Goal: Information Seeking & Learning: Learn about a topic

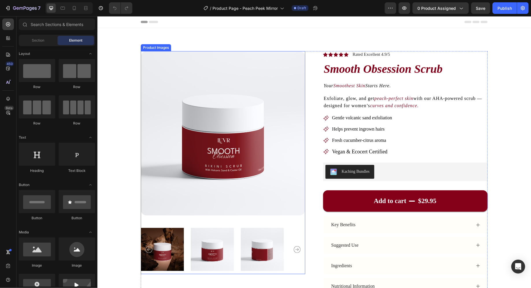
click at [242, 73] on img at bounding box center [223, 133] width 165 height 165
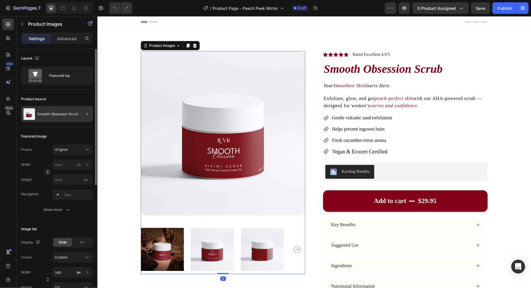
click at [80, 113] on div at bounding box center [85, 114] width 16 height 16
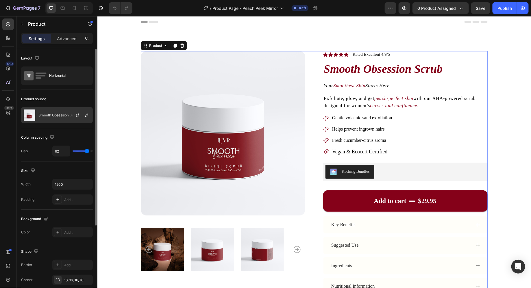
click at [79, 119] on div at bounding box center [79, 116] width 25 height 16
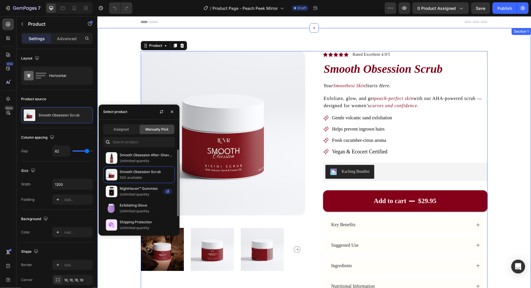
click at [402, 48] on div "Product Images Icon Icon Icon Icon Icon Icon List Rated Excellent 4.9/5 Text Bl…" at bounding box center [314, 193] width 434 height 331
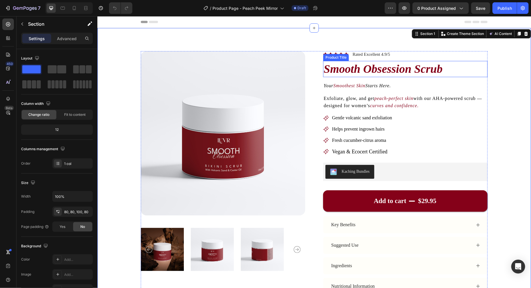
click at [385, 72] on h1 "Smooth Obsession Scrub" at bounding box center [405, 69] width 165 height 16
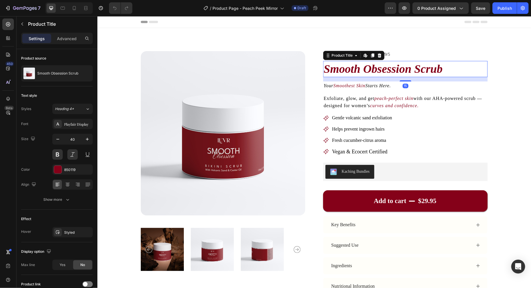
click at [385, 72] on h1 "Smooth Obsession Scrub" at bounding box center [405, 69] width 165 height 16
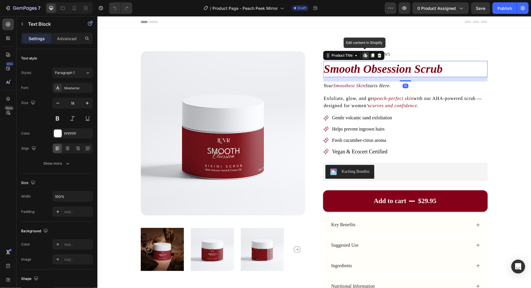
click at [370, 83] on icon "Starts Here." at bounding box center [377, 85] width 25 height 5
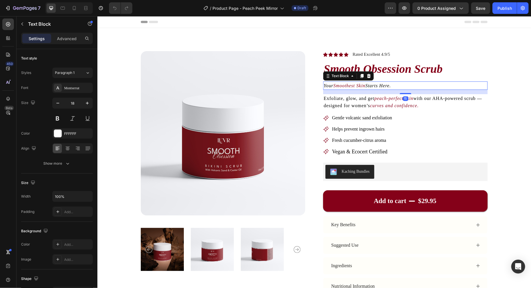
click at [365, 86] on icon "Smoothest Skin" at bounding box center [349, 85] width 32 height 5
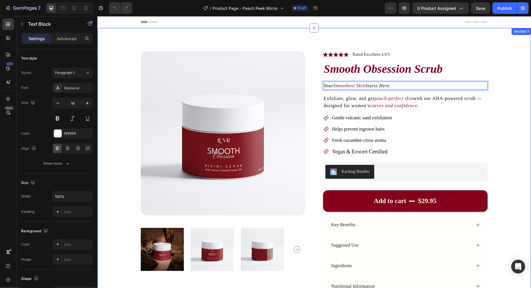
click at [516, 71] on div "Product Images Icon Icon Icon Icon Icon Icon List Rated Excellent 4.9/5 Text Bl…" at bounding box center [314, 193] width 434 height 331
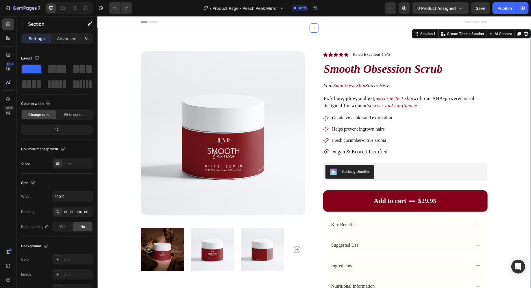
click at [511, 101] on div "Product Images Icon Icon Icon Icon Icon Icon List Rated Excellent 4.9/5 Text Bl…" at bounding box center [314, 193] width 434 height 331
click at [360, 86] on icon "Smoothest Skin" at bounding box center [349, 85] width 32 height 5
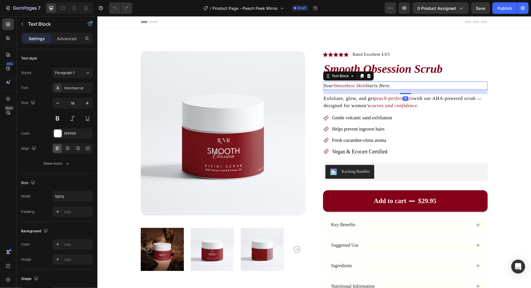
click at [360, 86] on icon "Smoothest Skin" at bounding box center [349, 85] width 32 height 5
click at [341, 85] on icon "Your Flawless Look Starts Here" at bounding box center [357, 85] width 67 height 5
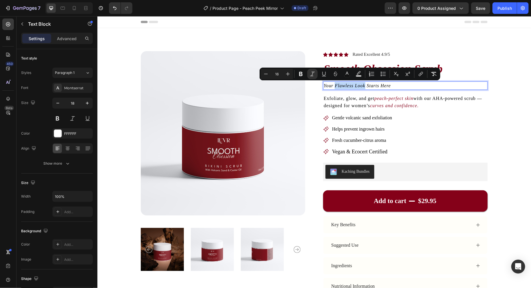
drag, startPoint x: 341, startPoint y: 85, endPoint x: 358, endPoint y: 85, distance: 16.8
click at [358, 85] on icon "Your Flawless Look Starts Here" at bounding box center [357, 85] width 67 height 5
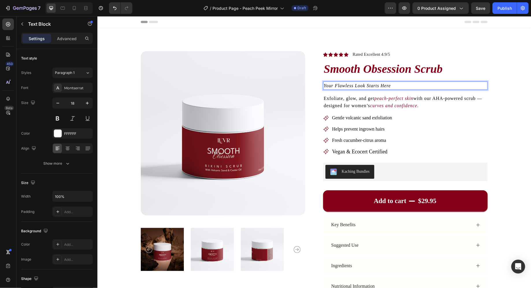
click at [348, 85] on icon "Your Flawless Look Starts Here" at bounding box center [357, 85] width 67 height 5
click at [369, 83] on icon "Your Flawless Look Starts Here" at bounding box center [357, 85] width 67 height 5
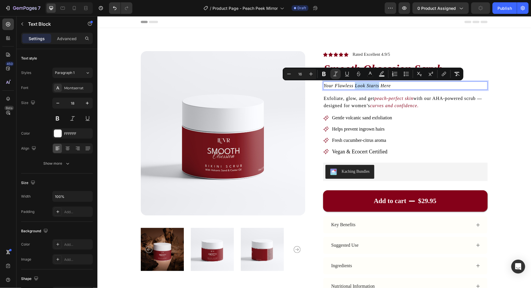
drag, startPoint x: 369, startPoint y: 83, endPoint x: 361, endPoint y: 86, distance: 9.0
click at [361, 86] on icon "Your Flawless Look Starts Here" at bounding box center [357, 85] width 67 height 5
click at [365, 75] on icon "Editor contextual toolbar" at bounding box center [364, 74] width 6 height 6
type input "000000"
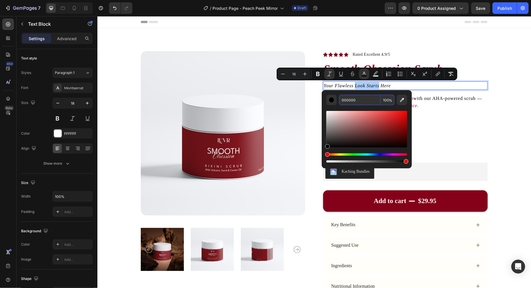
click at [358, 103] on input "000000" at bounding box center [360, 100] width 42 height 10
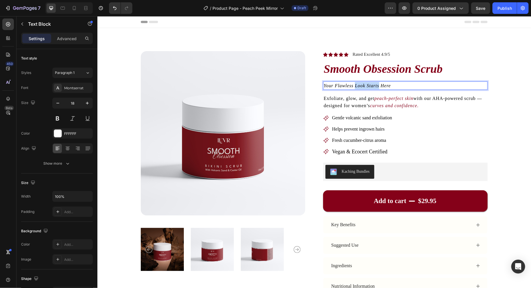
click at [361, 85] on icon "Your Flawless Look Starts Here" at bounding box center [357, 85] width 67 height 5
drag, startPoint x: 361, startPoint y: 85, endPoint x: 373, endPoint y: 85, distance: 11.9
click at [373, 85] on icon "Your Flawless Look Starts Here" at bounding box center [357, 85] width 67 height 5
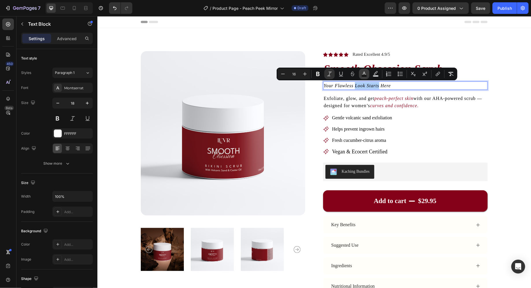
click at [360, 74] on button "color" at bounding box center [364, 74] width 10 height 10
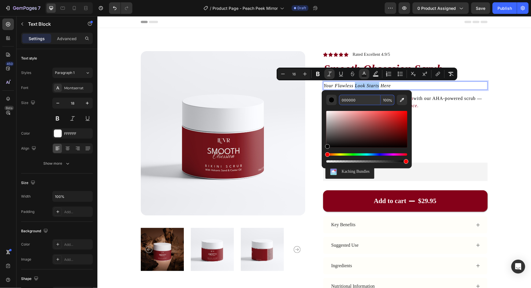
click at [358, 102] on input "000000" at bounding box center [360, 100] width 42 height 10
paste input "831a23"
type input "831A23"
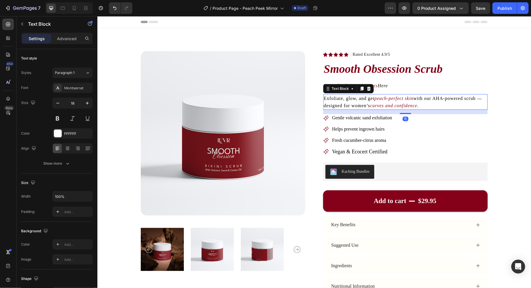
click at [470, 95] on p "Exfoliate, glow, and get peach-perfect skin with our AHA-powered scrub — design…" at bounding box center [405, 102] width 163 height 14
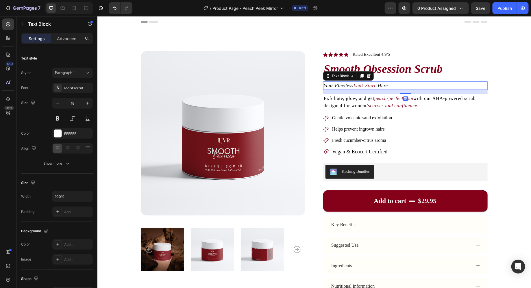
click at [422, 82] on p "Your Flawless Look Starts Here" at bounding box center [405, 85] width 163 height 7
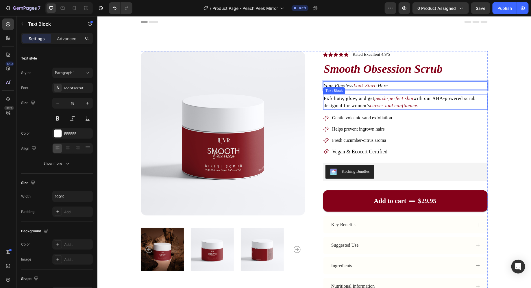
click at [361, 103] on span "with our AHA-powered scrub — designed for women’s" at bounding box center [403, 102] width 158 height 12
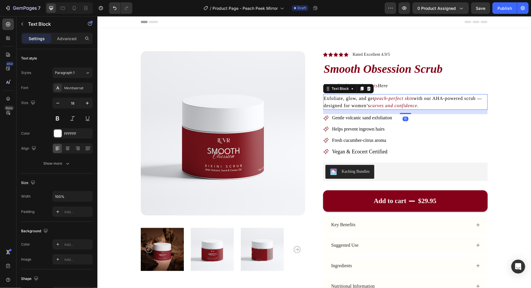
click at [361, 103] on span "with our AHA-powered scrub — designed for women’s" at bounding box center [403, 102] width 158 height 12
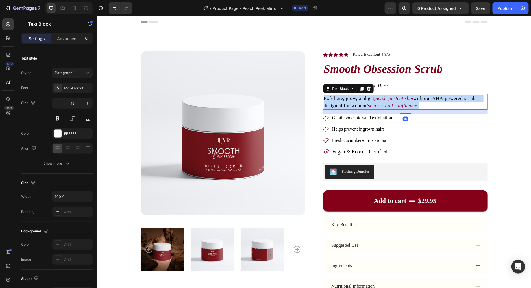
click at [361, 103] on span "with our AHA-powered scrub — designed for women’s" at bounding box center [403, 102] width 158 height 12
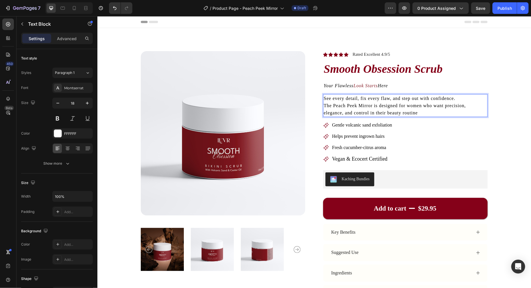
click at [345, 106] on span "The Peach Peek Mirror is designed for women who want precision, elegance, and c…" at bounding box center [395, 109] width 142 height 12
drag, startPoint x: 345, startPoint y: 106, endPoint x: 357, endPoint y: 106, distance: 11.3
click at [357, 106] on span "The Peach Peek Mirror is designed for women who want precision, elegance, and c…" at bounding box center [395, 109] width 142 height 12
click at [336, 107] on span "The Peach Peek Mirror is designed for women who want precision, elegance, and c…" at bounding box center [395, 109] width 142 height 12
drag, startPoint x: 336, startPoint y: 107, endPoint x: 361, endPoint y: 107, distance: 25.7
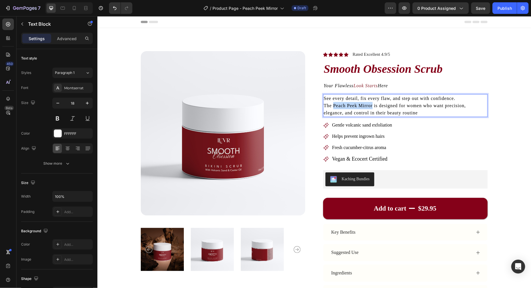
click at [361, 107] on span "The Peach Peek Mirror is designed for women who want precision, elegance, and c…" at bounding box center [395, 109] width 142 height 12
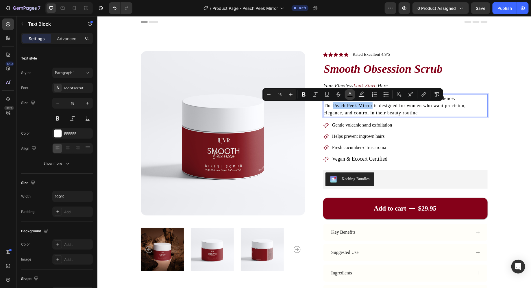
click at [351, 97] on rect "Editor contextual toolbar" at bounding box center [350, 96] width 5 height 1
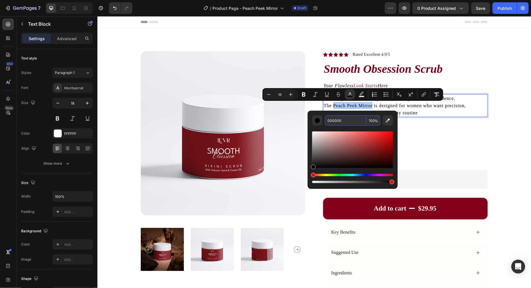
click at [352, 125] on input "000000" at bounding box center [346, 120] width 42 height 10
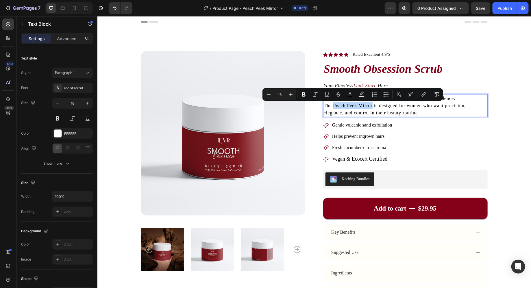
click at [343, 107] on span "The Peach Peek Mirror is designed for women who want precision, elegance, and c…" at bounding box center [395, 109] width 142 height 12
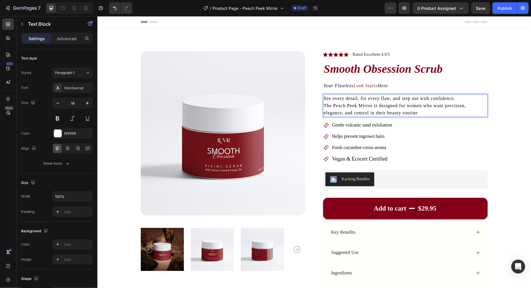
click at [338, 107] on span "The Peach Peek Mirror is designed for women who want precision, elegance, and c…" at bounding box center [395, 109] width 142 height 12
drag, startPoint x: 338, startPoint y: 107, endPoint x: 359, endPoint y: 107, distance: 20.8
click at [359, 107] on span "The Peach Peek Mirror is designed for women who want precision, elegance, and c…" at bounding box center [395, 109] width 142 height 12
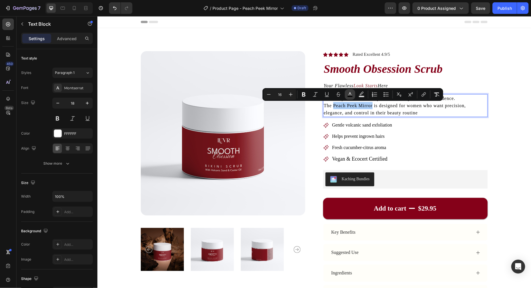
click at [348, 97] on rect "Editor contextual toolbar" at bounding box center [350, 96] width 5 height 1
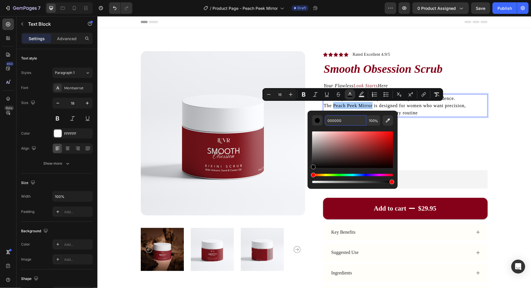
click at [331, 120] on input "000000" at bounding box center [346, 120] width 42 height 10
paste input "831a23"
paste input "Editor contextual toolbar"
type input "831A23"
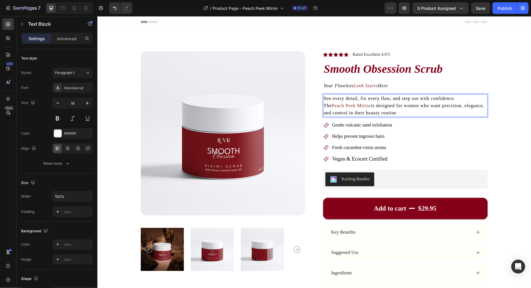
click at [438, 100] on span "See every detail, fix every flaw, and step out with confidence." at bounding box center [390, 98] width 132 height 5
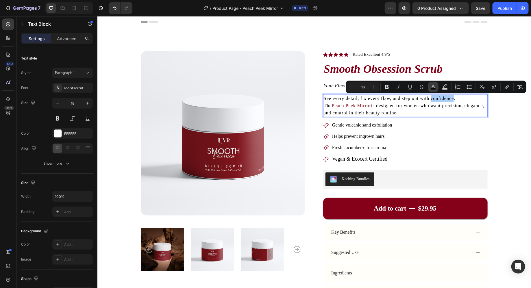
click at [431, 87] on icon "Editor contextual toolbar" at bounding box center [434, 87] width 6 height 6
type input "000000"
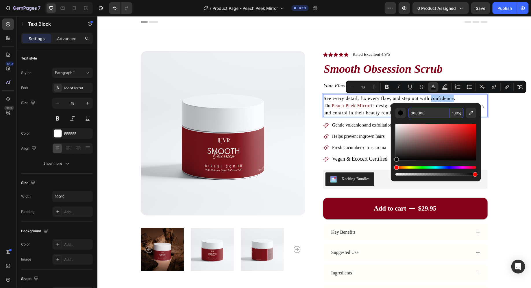
click at [417, 114] on input "000000" at bounding box center [429, 113] width 42 height 10
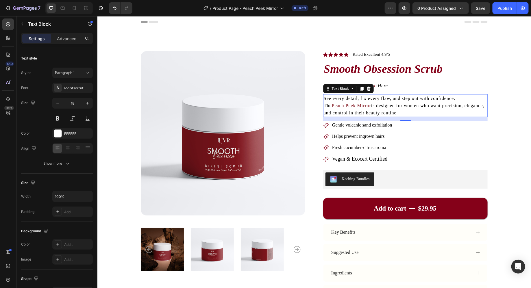
click at [368, 99] on span "See every detail, fix every flaw, and step out with confidence." at bounding box center [390, 98] width 132 height 5
click at [364, 99] on span "See every detail, fix every flaw, and step out with confidence." at bounding box center [390, 98] width 132 height 5
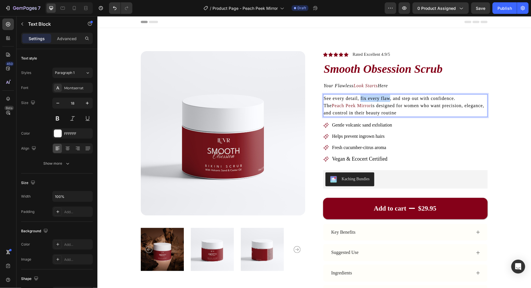
drag, startPoint x: 364, startPoint y: 99, endPoint x: 384, endPoint y: 99, distance: 20.5
click at [384, 99] on span "See every detail, fix every flaw, and step out with confidence." at bounding box center [390, 98] width 132 height 5
click at [365, 98] on span "See every detail, fix every flaw, and step out with confidence." at bounding box center [390, 98] width 132 height 5
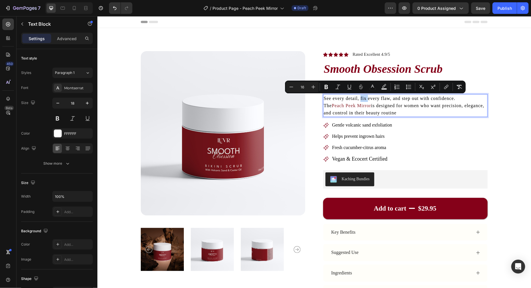
drag, startPoint x: 365, startPoint y: 98, endPoint x: 369, endPoint y: 98, distance: 3.8
click at [367, 98] on span "See every detail, fix every flaw, and step out with confidence." at bounding box center [390, 98] width 132 height 5
click at [362, 100] on span "See every detail, fix every flaw, and step out with confidence." at bounding box center [390, 98] width 132 height 5
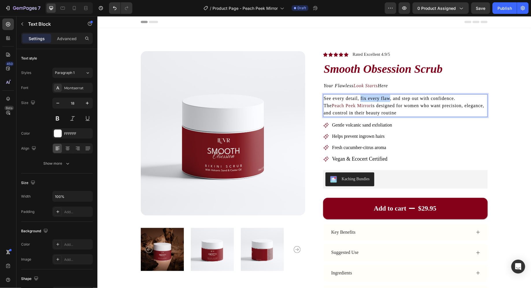
drag, startPoint x: 362, startPoint y: 100, endPoint x: 384, endPoint y: 100, distance: 22.3
click at [384, 100] on span "See every detail, fix every flaw, and step out with confidence." at bounding box center [390, 98] width 132 height 5
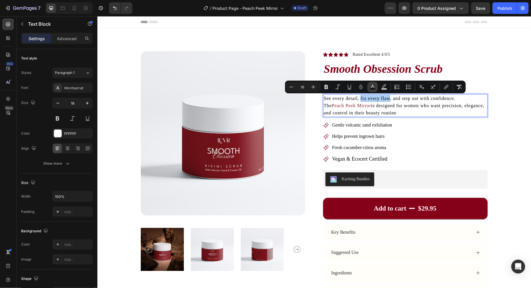
click at [374, 90] on rect "Editor contextual toolbar" at bounding box center [372, 88] width 5 height 1
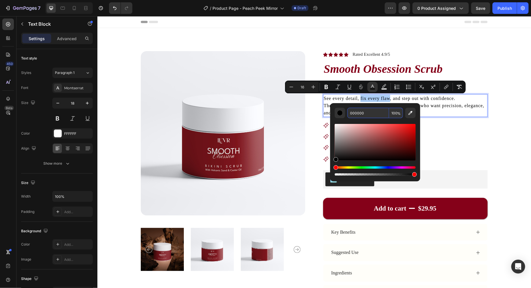
click at [364, 114] on input "000000" at bounding box center [369, 113] width 42 height 10
paste input "831a23"
type input "831A23"
click at [452, 117] on div "See every detail, fix every flaw , and step out with confidence. The Peach Peek…" at bounding box center [405, 105] width 165 height 23
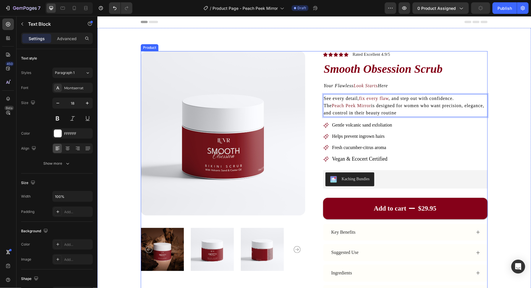
click at [341, 128] on div "Gentle volcanic sand exfoliation" at bounding box center [362, 125] width 62 height 8
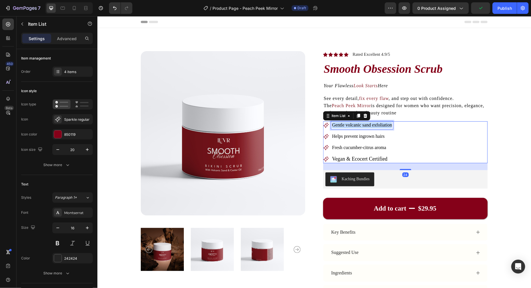
click at [341, 128] on div "Gentle volcanic sand exfoliation" at bounding box center [362, 125] width 62 height 8
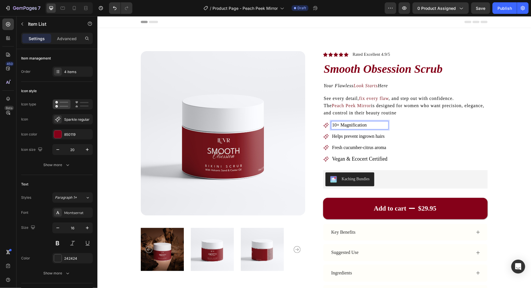
click at [341, 139] on p "Helps prevent ingrown hairs" at bounding box center [359, 136] width 55 height 6
click at [340, 147] on span "Fresh cucumber-citrus aroma" at bounding box center [359, 147] width 54 height 5
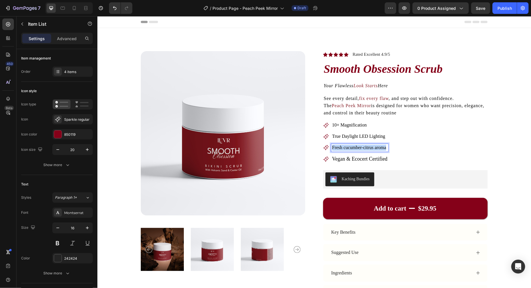
click at [340, 147] on span "Fresh cucumber-citrus aroma" at bounding box center [359, 147] width 54 height 5
click at [350, 160] on span "Vegan & Ecocert Certified" at bounding box center [359, 159] width 55 height 6
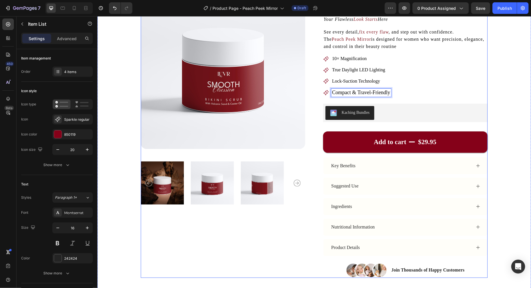
scroll to position [68, 0]
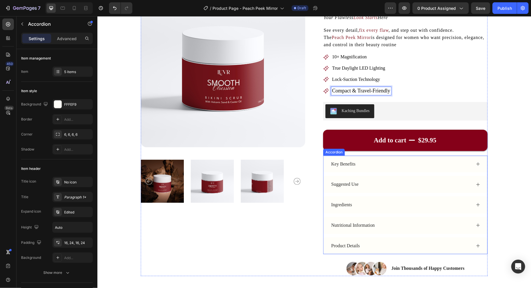
click at [389, 170] on div "Key Benefits" at bounding box center [405, 164] width 164 height 17
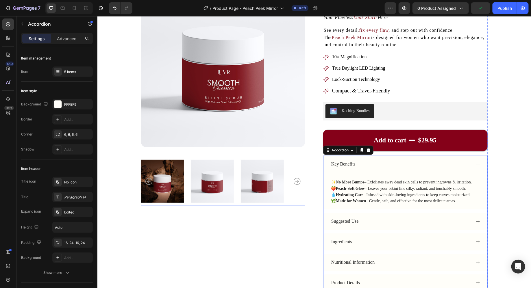
scroll to position [278, 0]
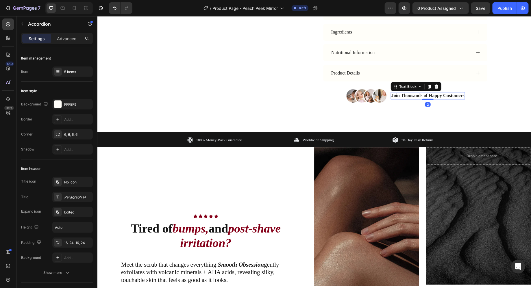
click at [403, 95] on p "Join Thousands of Happy Customers" at bounding box center [427, 96] width 73 height 6
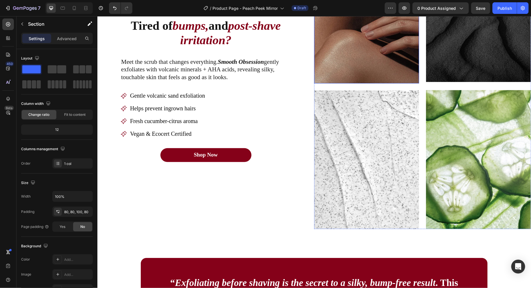
scroll to position [492, 0]
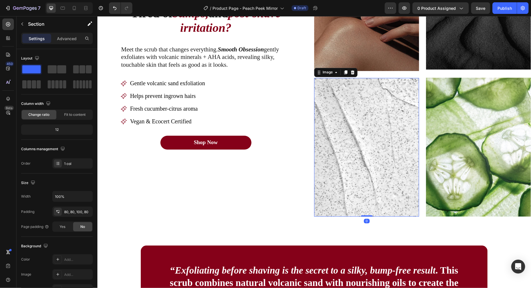
click at [390, 85] on img at bounding box center [366, 147] width 105 height 139
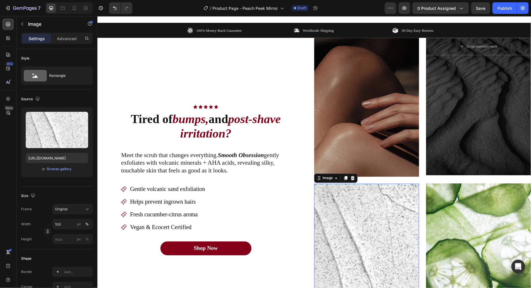
scroll to position [359, 0]
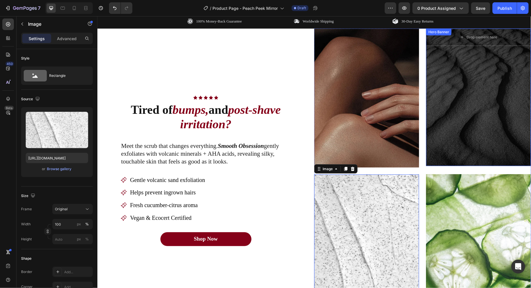
click at [444, 112] on div "Overlay" at bounding box center [478, 97] width 105 height 138
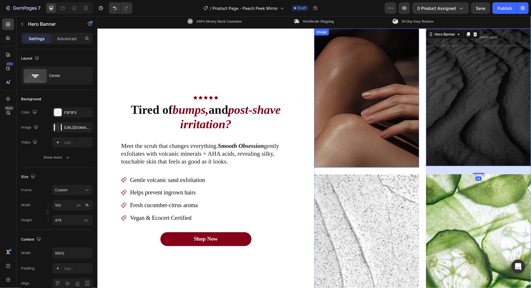
click at [391, 119] on img at bounding box center [366, 97] width 105 height 139
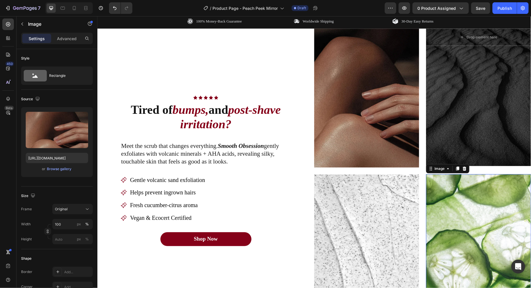
click at [479, 233] on img at bounding box center [478, 243] width 105 height 139
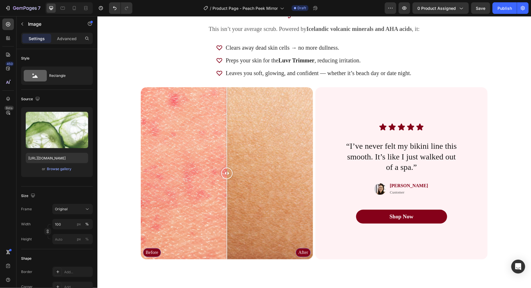
scroll to position [1089, 0]
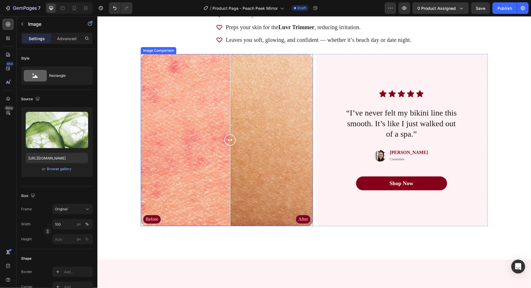
drag, startPoint x: 228, startPoint y: 141, endPoint x: 228, endPoint y: 182, distance: 41.1
click at [228, 182] on div at bounding box center [230, 140] width 12 height 172
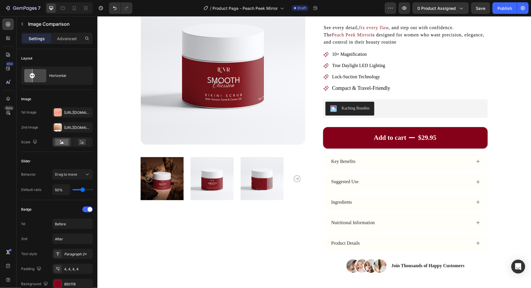
scroll to position [161, 0]
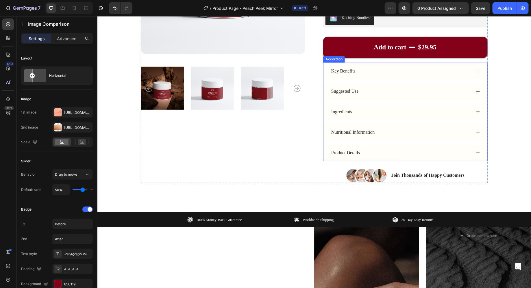
click at [369, 67] on div "Key Benefits" at bounding box center [400, 71] width 141 height 8
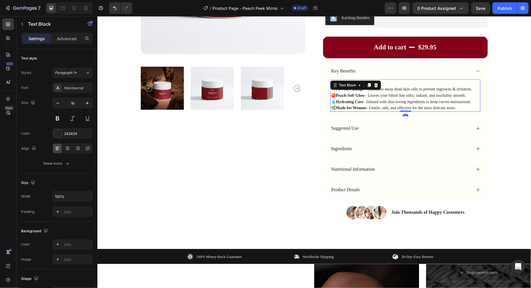
click at [365, 90] on span "✨ No More Bumps – Exfoliates away dead skin cells to prevent ingrowns & irritat…" at bounding box center [401, 89] width 141 height 4
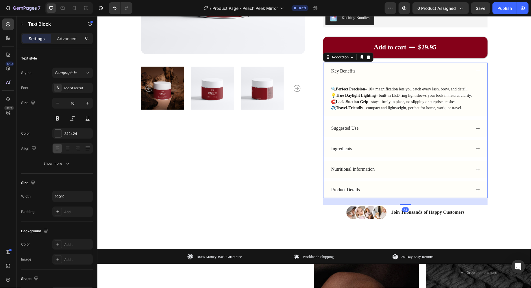
click at [358, 125] on div "Suggested Use" at bounding box center [344, 128] width 29 height 8
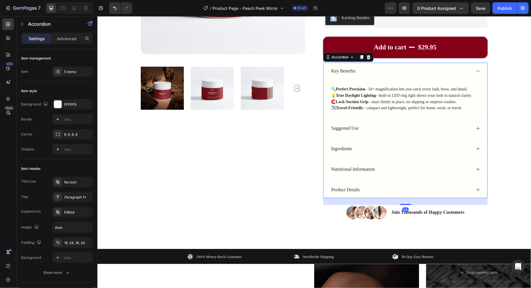
click at [370, 128] on div "Suggested Use" at bounding box center [400, 128] width 141 height 8
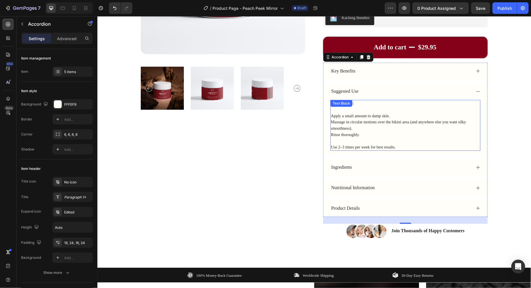
click at [366, 123] on span "Massage in circular motions over the bikini area (and anywhere else you want si…" at bounding box center [398, 125] width 135 height 11
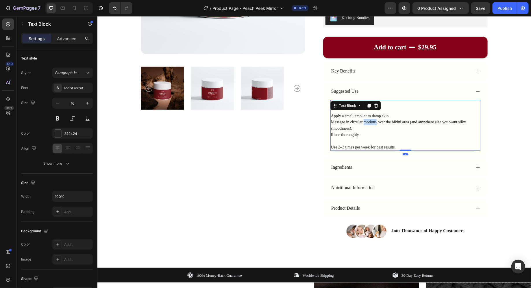
click at [366, 123] on span "Massage in circular motions over the bikini area (and anywhere else you want si…" at bounding box center [398, 125] width 135 height 11
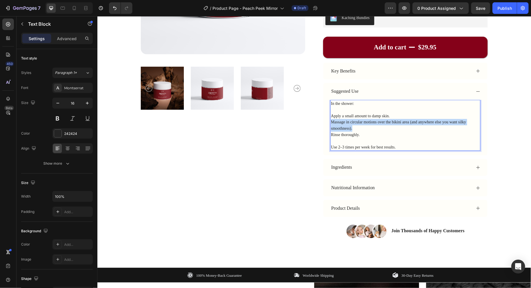
click at [366, 123] on span "Massage in circular motions over the bikini area (and anywhere else you want si…" at bounding box center [398, 125] width 135 height 11
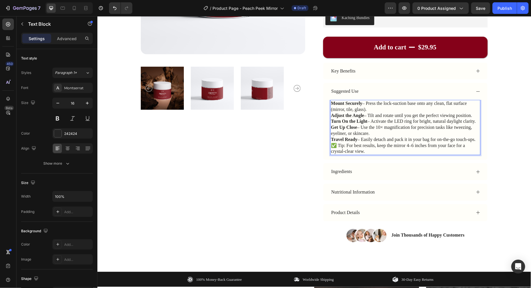
click at [476, 143] on p "✅ Tip: For best results, keep the mirror 4–6 inches from your face for a crysta…" at bounding box center [405, 149] width 149 height 12
click at [477, 143] on p "✅ Tip: For best results, keep the mirror 4–6 inches from your face for a crysta…" at bounding box center [405, 149] width 149 height 12
click at [478, 139] on p "Travel Ready – Easily detach and pack it in your bag for on-the-go touch-ups." at bounding box center [405, 139] width 149 height 6
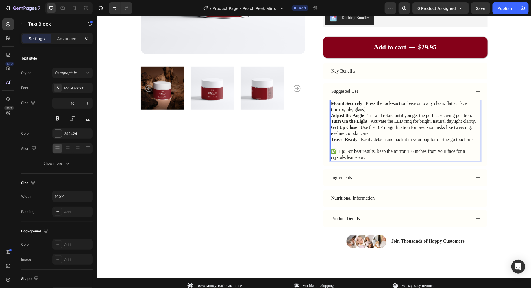
click at [473, 139] on p "Travel Ready – Easily detach and pack it in your bag for on-the-go touch-ups." at bounding box center [405, 139] width 149 height 6
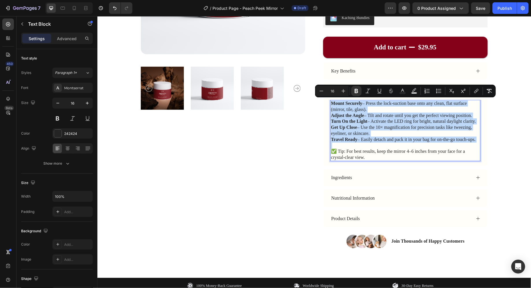
drag, startPoint x: 473, startPoint y: 139, endPoint x: 466, endPoint y: 104, distance: 35.4
click at [466, 104] on div "Mount Securely – Press the lock-suction base onto any clean, flat surface (mirr…" at bounding box center [405, 130] width 150 height 61
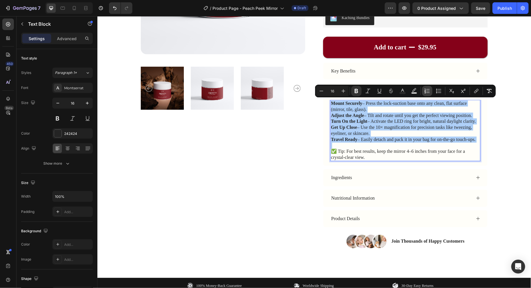
click at [426, 93] on icon "Editor contextual toolbar" at bounding box center [425, 92] width 1 height 1
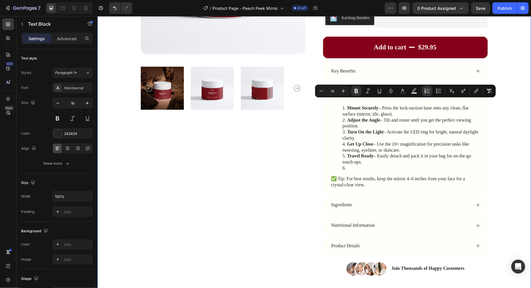
click at [492, 115] on div "Product Images Icon Icon Icon Icon Icon Icon List Rated Excellent 4.9/5 Text Bl…" at bounding box center [313, 83] width 387 height 387
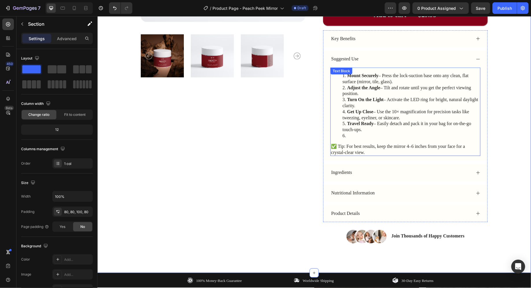
scroll to position [196, 0]
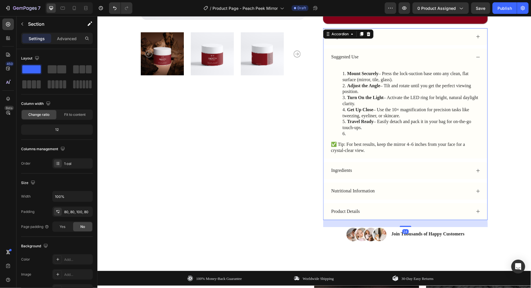
click at [388, 60] on div "Suggested Use" at bounding box center [405, 56] width 164 height 17
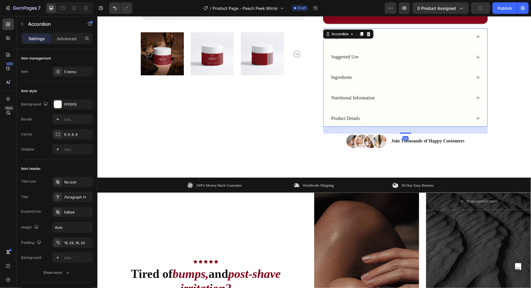
click at [367, 73] on div "Ingredients" at bounding box center [400, 77] width 141 height 8
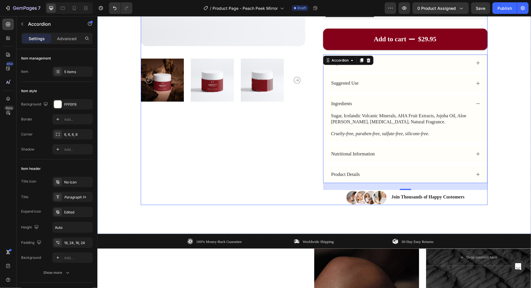
scroll to position [168, 0]
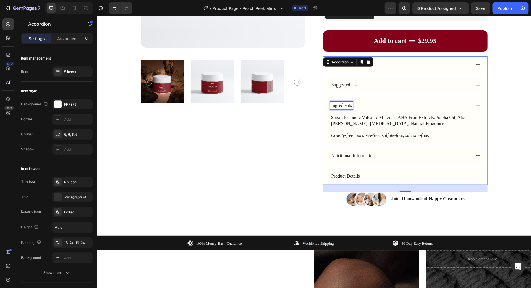
click at [339, 103] on p "Ingredients" at bounding box center [341, 105] width 21 height 6
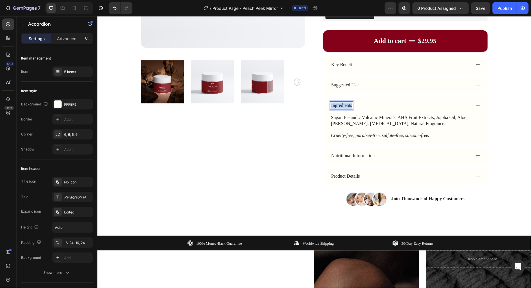
click at [339, 103] on p "Ingredients" at bounding box center [341, 105] width 21 height 6
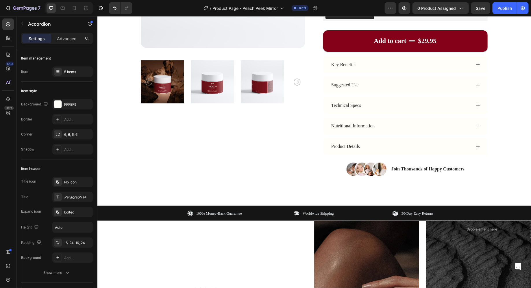
click at [408, 107] on div "Technical Specs" at bounding box center [400, 105] width 141 height 8
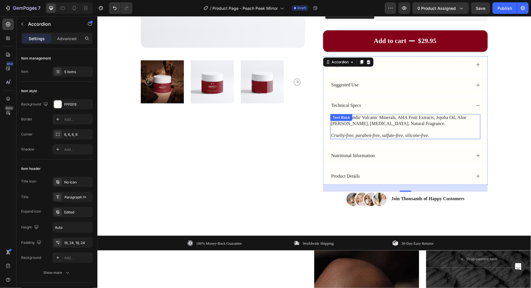
click at [347, 120] on div "Sugar, Icelandic Volcanic Minerals, AHA Fruit Extracts, Jojoba Oil, Aloe [PERSO…" at bounding box center [405, 126] width 150 height 25
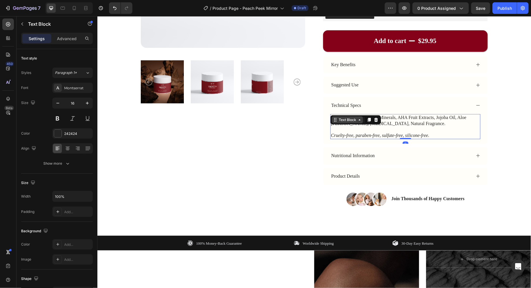
click at [347, 120] on div "Text Block" at bounding box center [347, 119] width 20 height 5
click at [388, 130] on p at bounding box center [405, 129] width 149 height 6
click at [388, 130] on p "Rich Text Editor. Editing area: main" at bounding box center [405, 129] width 149 height 6
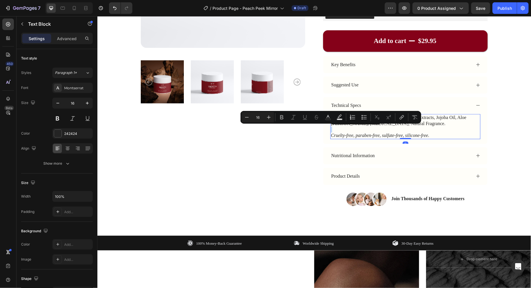
click at [388, 130] on p "Rich Text Editor. Editing area: main" at bounding box center [405, 129] width 149 height 6
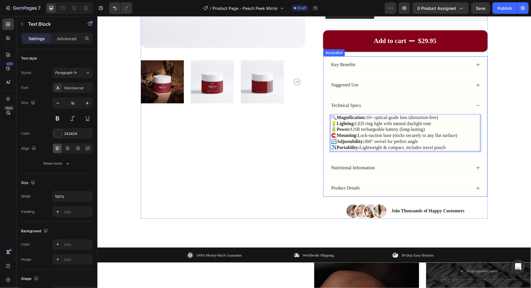
click at [367, 166] on p "Nutritional Information" at bounding box center [353, 168] width 44 height 6
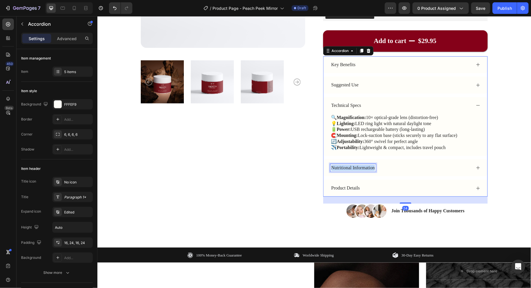
click at [367, 166] on p "Nutritional Information" at bounding box center [353, 168] width 44 height 6
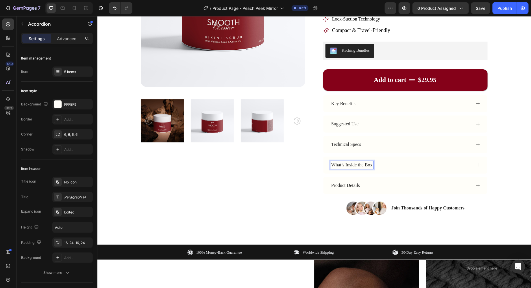
scroll to position [126, 0]
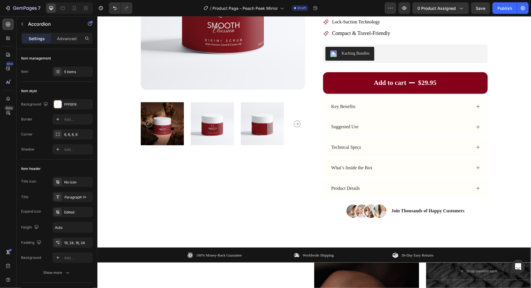
click at [407, 176] on div "Key Benefits Suggested Use Technical Specs What’s Inside the Box Product Details" at bounding box center [405, 147] width 165 height 99
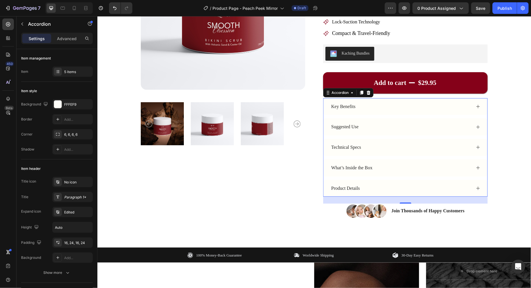
click at [399, 168] on div "What’s Inside the Box" at bounding box center [400, 168] width 141 height 8
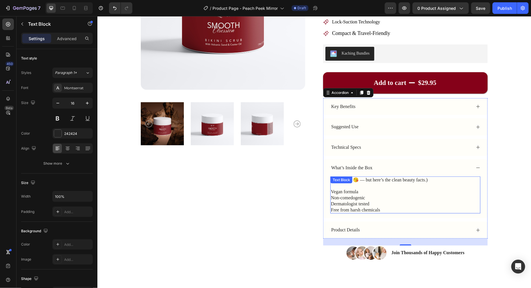
click at [355, 182] on div "(Not edible 😘 — but here’s the clean beauty facts.) Vegan formula Non-comedogen…" at bounding box center [405, 194] width 150 height 37
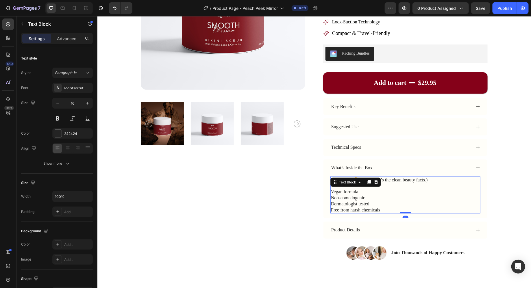
click at [355, 182] on div "Text Block" at bounding box center [347, 182] width 20 height 5
click at [365, 197] on p "Non-comedogenic" at bounding box center [405, 198] width 149 height 6
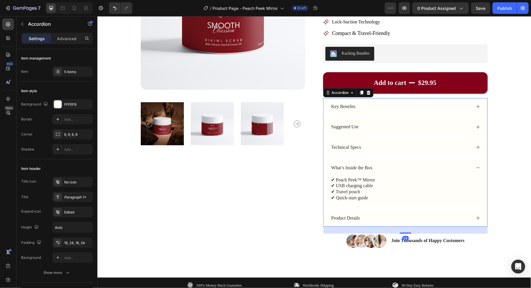
click at [378, 217] on div "Product Details" at bounding box center [400, 218] width 141 height 8
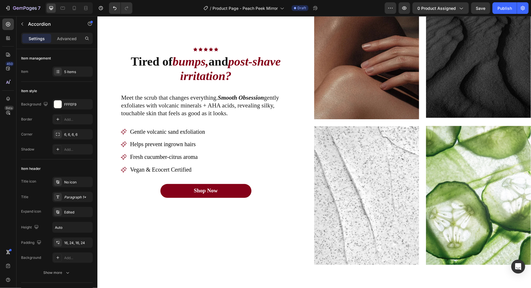
scroll to position [410, 0]
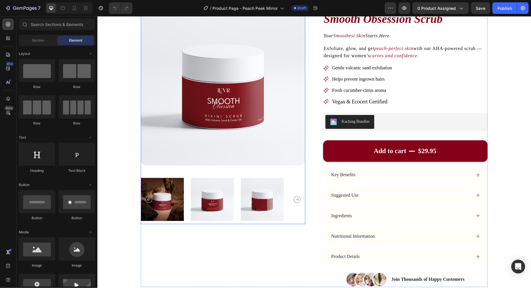
scroll to position [36, 0]
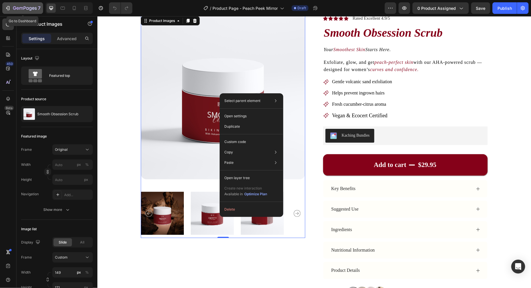
click at [32, 5] on div "7" at bounding box center [26, 8] width 27 height 7
